Goal: Transaction & Acquisition: Purchase product/service

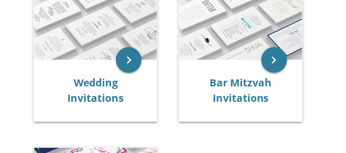
scroll to position [315, 0]
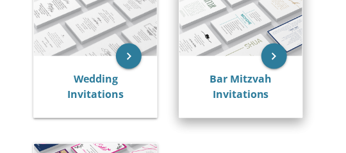
click at [242, 53] on img at bounding box center [241, 21] width 123 height 72
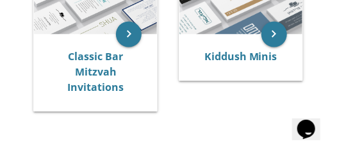
scroll to position [376, 0]
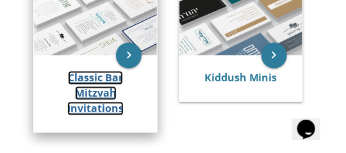
click at [117, 73] on link "Classic Bar Mitzvah Invitations" at bounding box center [95, 93] width 56 height 45
click at [110, 85] on link "Classic Bar Mitzvah Invitations" at bounding box center [95, 93] width 56 height 45
click at [92, 92] on link "Classic Bar Mitzvah Invitations" at bounding box center [95, 93] width 56 height 45
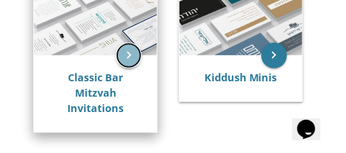
click at [125, 56] on icon "keyboard_arrow_right" at bounding box center [129, 56] width 26 height 26
click at [109, 38] on img at bounding box center [95, 20] width 123 height 72
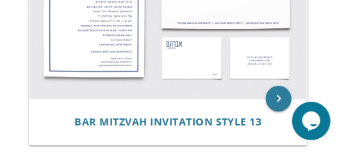
scroll to position [3328, 0]
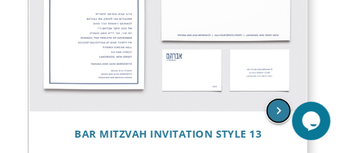
click at [275, 110] on icon "keyboard_arrow_right" at bounding box center [279, 111] width 26 height 26
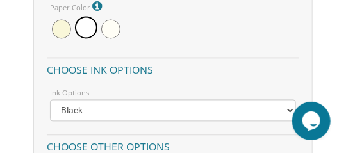
scroll to position [1309, 0]
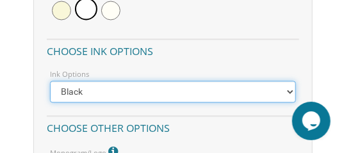
click at [289, 94] on select "Black Colored Ink ($65.00) Black + One Color ($100.00) Two Colors ($137.95)" at bounding box center [173, 92] width 246 height 22
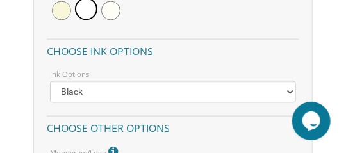
click at [333, 75] on body "My Cart {{shoppingcart.totalQuantityDisplay}} Total: {{shoppingcart.subtotal}} …" at bounding box center [173, 78] width 346 height 2774
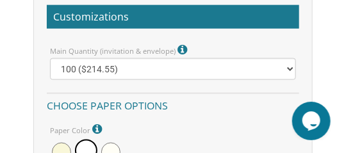
scroll to position [1147, 0]
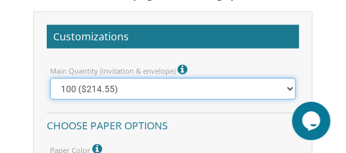
click at [281, 85] on select "100 ($214.55) 200 ($254.60) 300 ($294.25) 400 ($333.55) 500 ($373.90) 600 ($413…" at bounding box center [173, 89] width 246 height 22
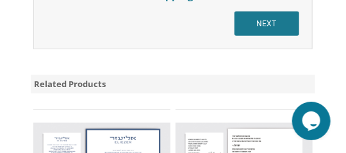
scroll to position [1969, 0]
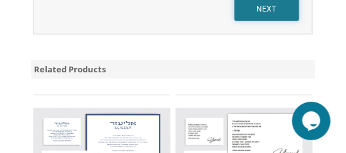
click at [250, 11] on input "NEXT" at bounding box center [267, 9] width 65 height 24
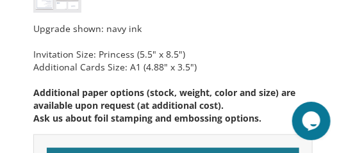
scroll to position [1028, 0]
